Goal: Information Seeking & Learning: Understand process/instructions

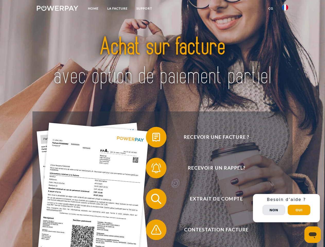
click at [57, 9] on img at bounding box center [57, 8] width 41 height 5
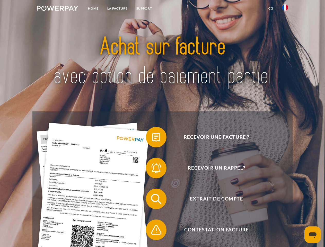
click at [285, 9] on img at bounding box center [285, 7] width 6 height 6
click at [271, 8] on link "CG" at bounding box center [271, 8] width 14 height 9
click at [152, 138] on span at bounding box center [149, 137] width 26 height 26
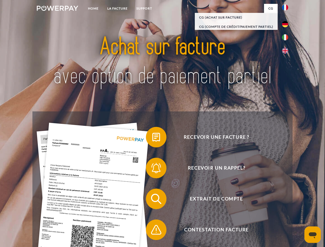
click at [152, 169] on span at bounding box center [149, 168] width 26 height 26
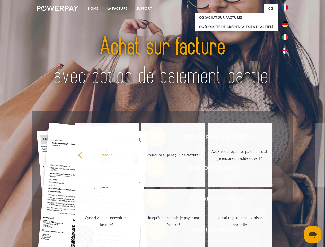
click at [152, 200] on link "Jusqu'à quand dois-je payer ma facture?" at bounding box center [173, 221] width 64 height 64
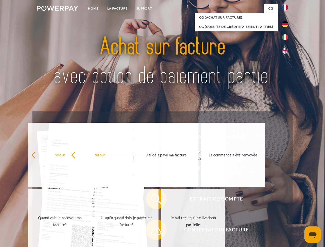
click at [152, 231] on span at bounding box center [149, 230] width 26 height 26
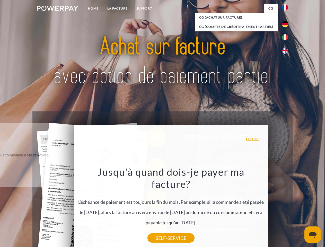
click at [287, 208] on div "Recevoir une facture ? Recevoir un rappel? Extrait de compte retour" at bounding box center [162, 214] width 260 height 206
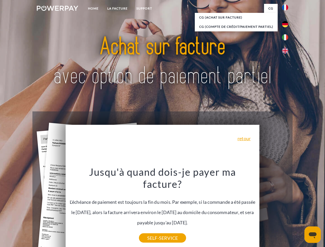
click at [274, 209] on span "Extrait de compte" at bounding box center [216, 199] width 126 height 21
click at [299, 210] on header "Home LA FACTURE Support" at bounding box center [162, 178] width 325 height 356
